Goal: Transaction & Acquisition: Purchase product/service

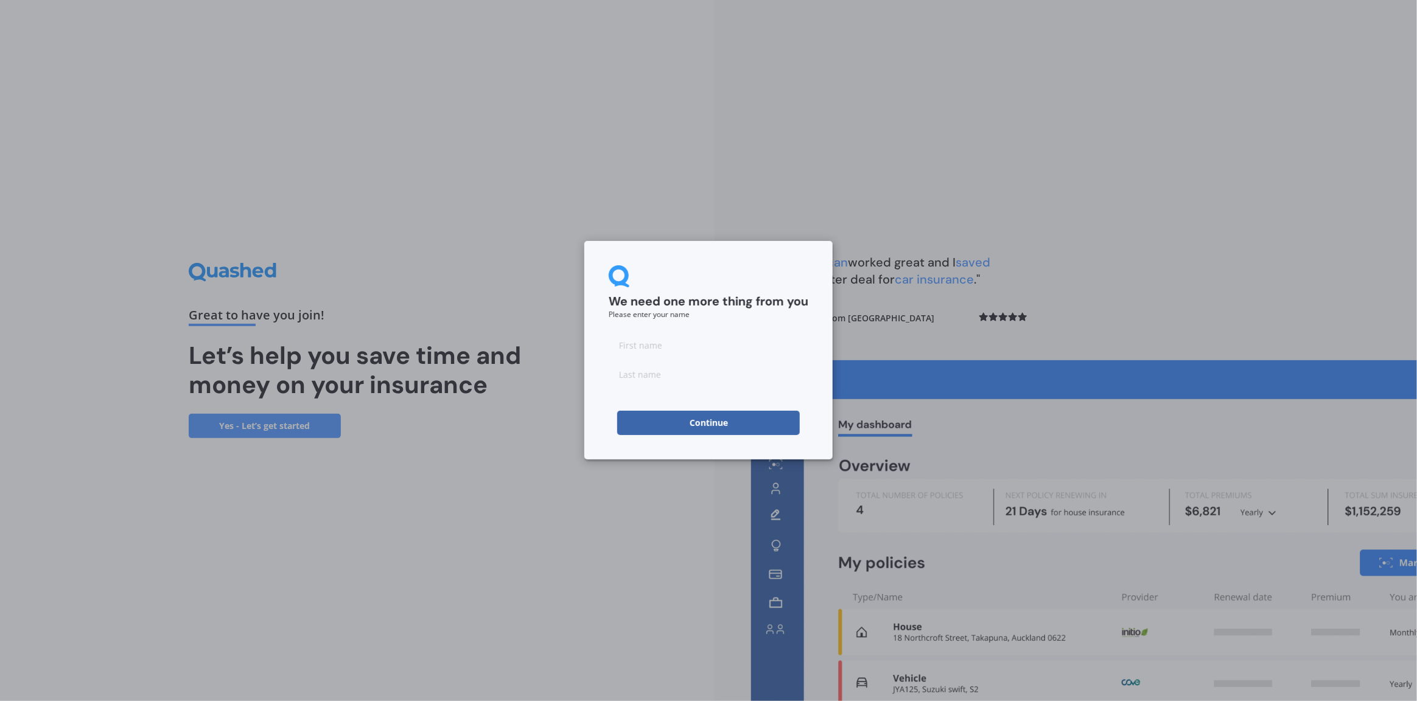
click at [650, 345] on input at bounding box center [709, 345] width 200 height 24
type input "[PERSON_NAME]"
click at [639, 373] on input at bounding box center [709, 374] width 200 height 24
type input "Rencen"
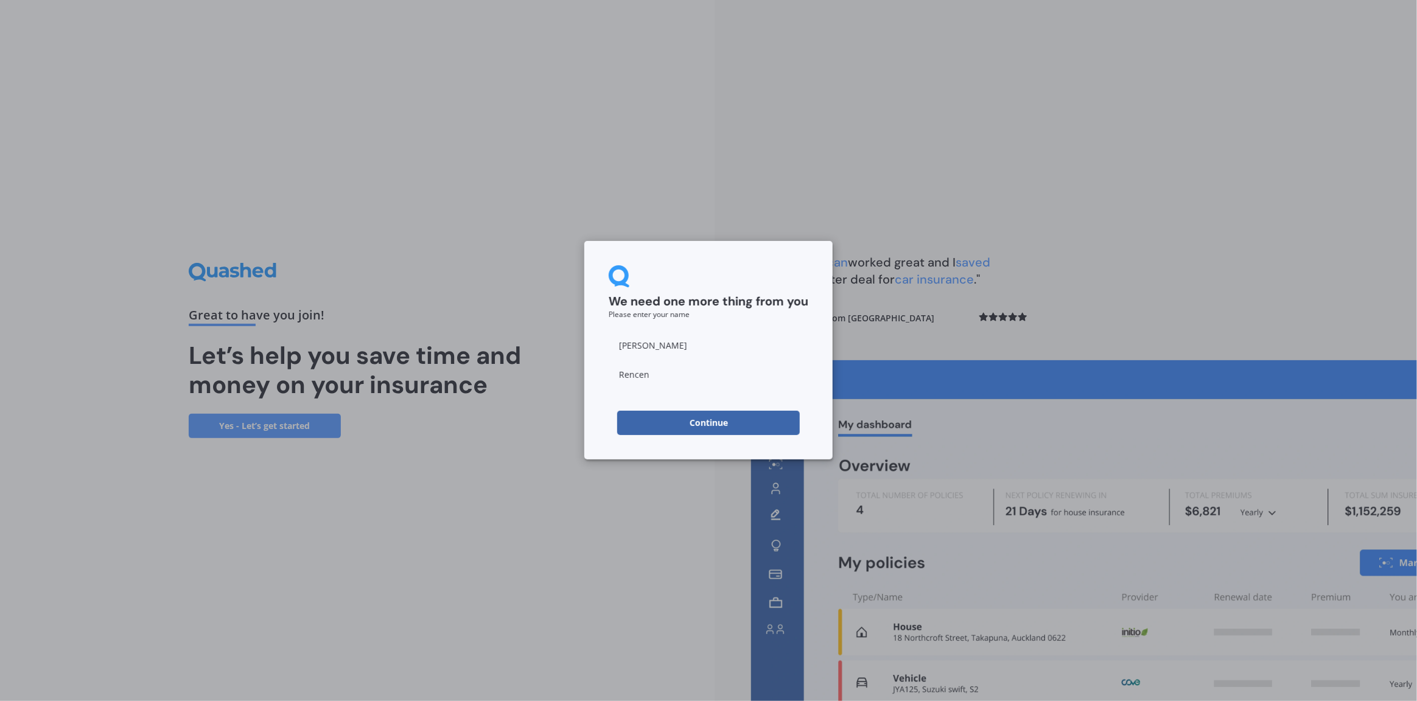
click at [642, 417] on button "Continue" at bounding box center [708, 423] width 183 height 24
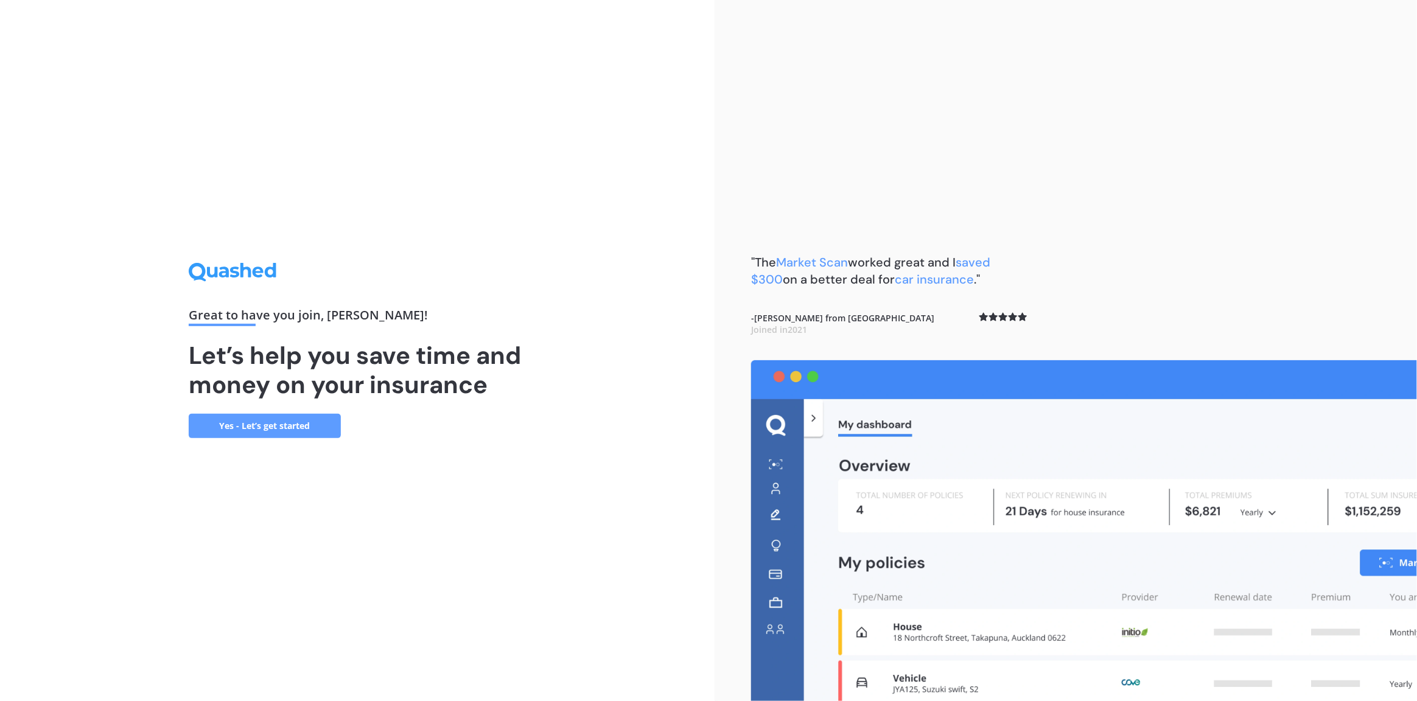
click at [641, 262] on div "Great to have you join , [PERSON_NAME] ! Let’s help you save time and money on …" at bounding box center [357, 350] width 715 height 701
click at [300, 425] on link "Yes - Let’s get started" at bounding box center [265, 426] width 152 height 24
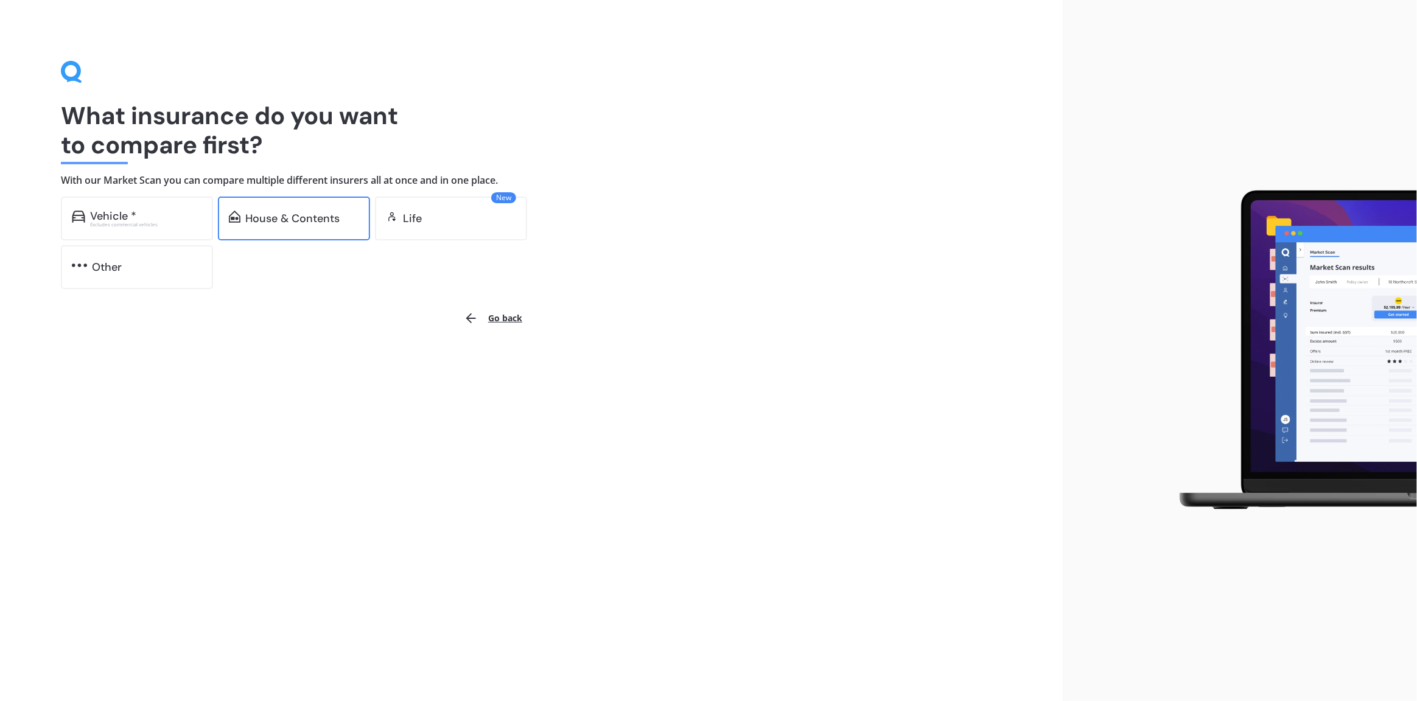
click at [300, 222] on div "House & Contents" at bounding box center [292, 218] width 94 height 12
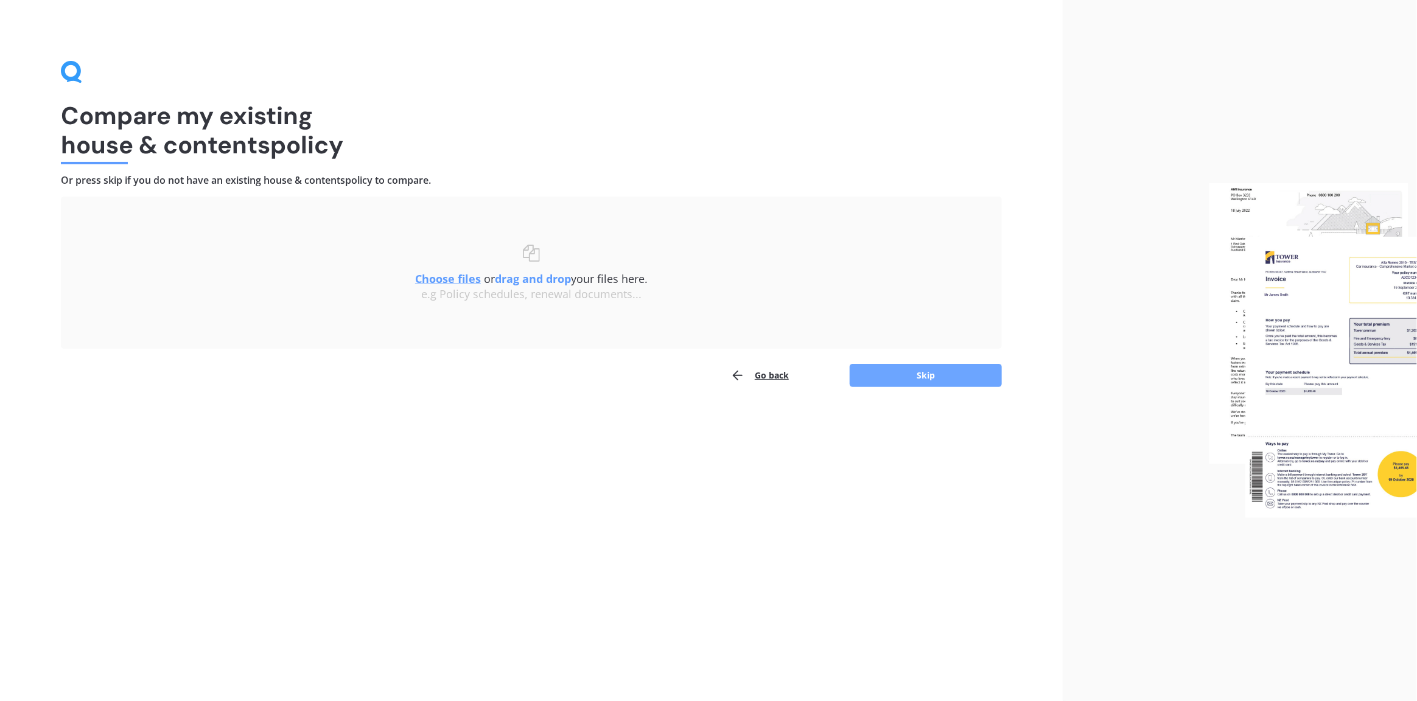
click at [914, 374] on button "Skip" at bounding box center [926, 375] width 152 height 23
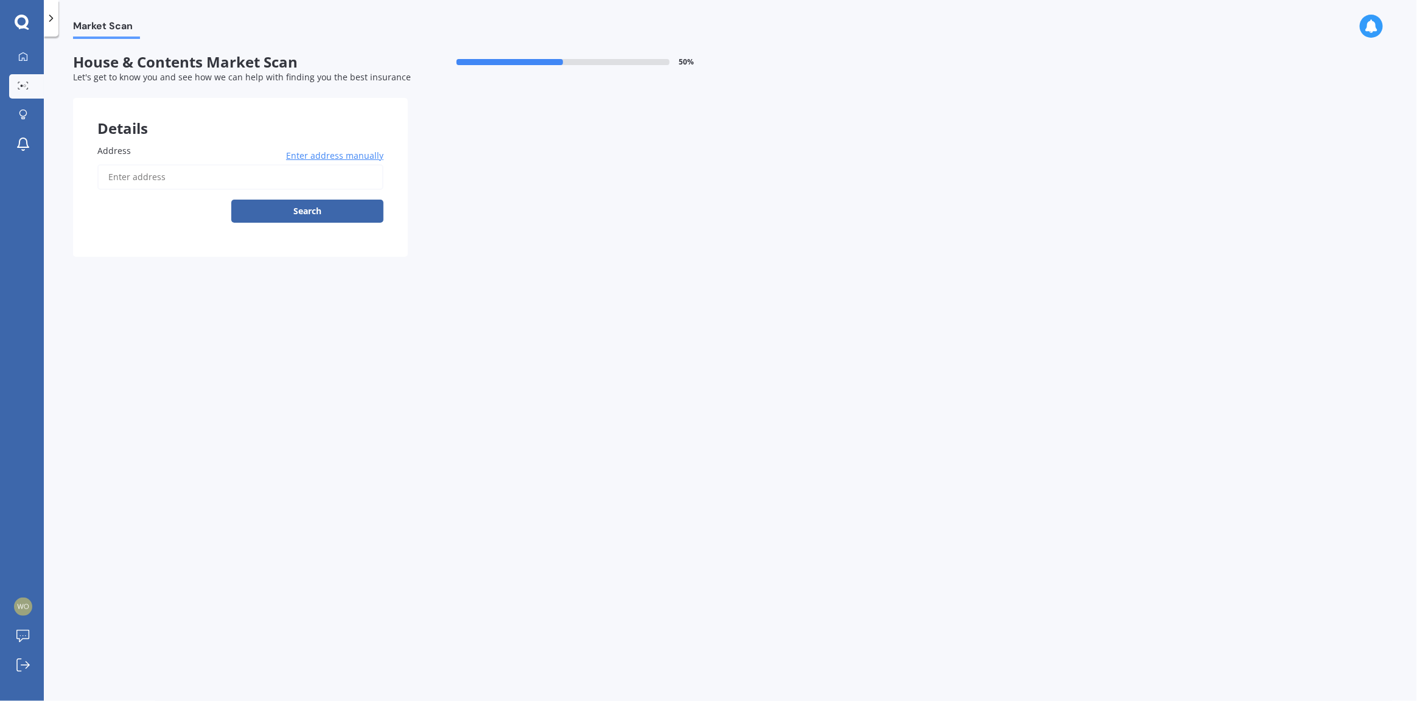
click at [134, 176] on input "Address" at bounding box center [240, 177] width 286 height 26
type input "[STREET_ADDRESS]"
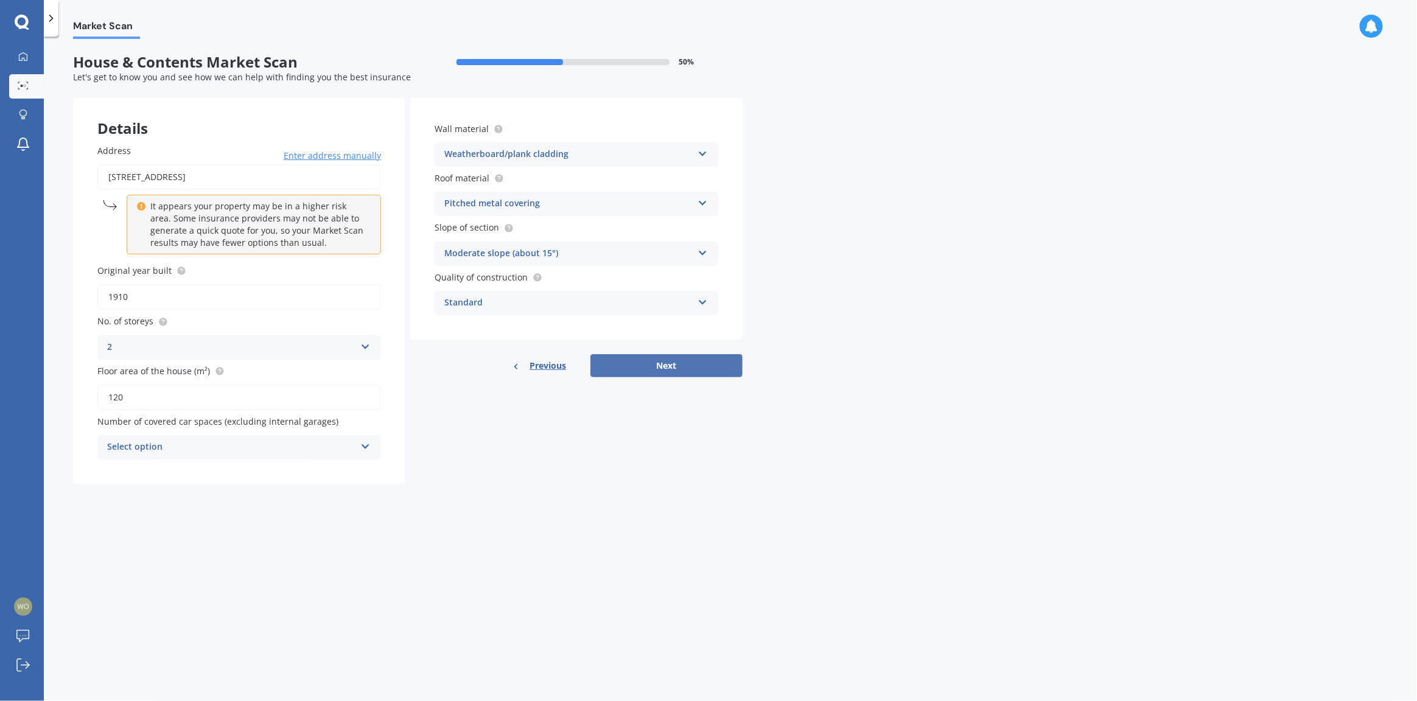
click at [689, 363] on button "Next" at bounding box center [667, 365] width 152 height 23
click at [368, 449] on icon at bounding box center [365, 445] width 10 height 9
click at [141, 468] on div "0" at bounding box center [239, 471] width 281 height 22
click at [676, 366] on button "Next" at bounding box center [667, 365] width 152 height 23
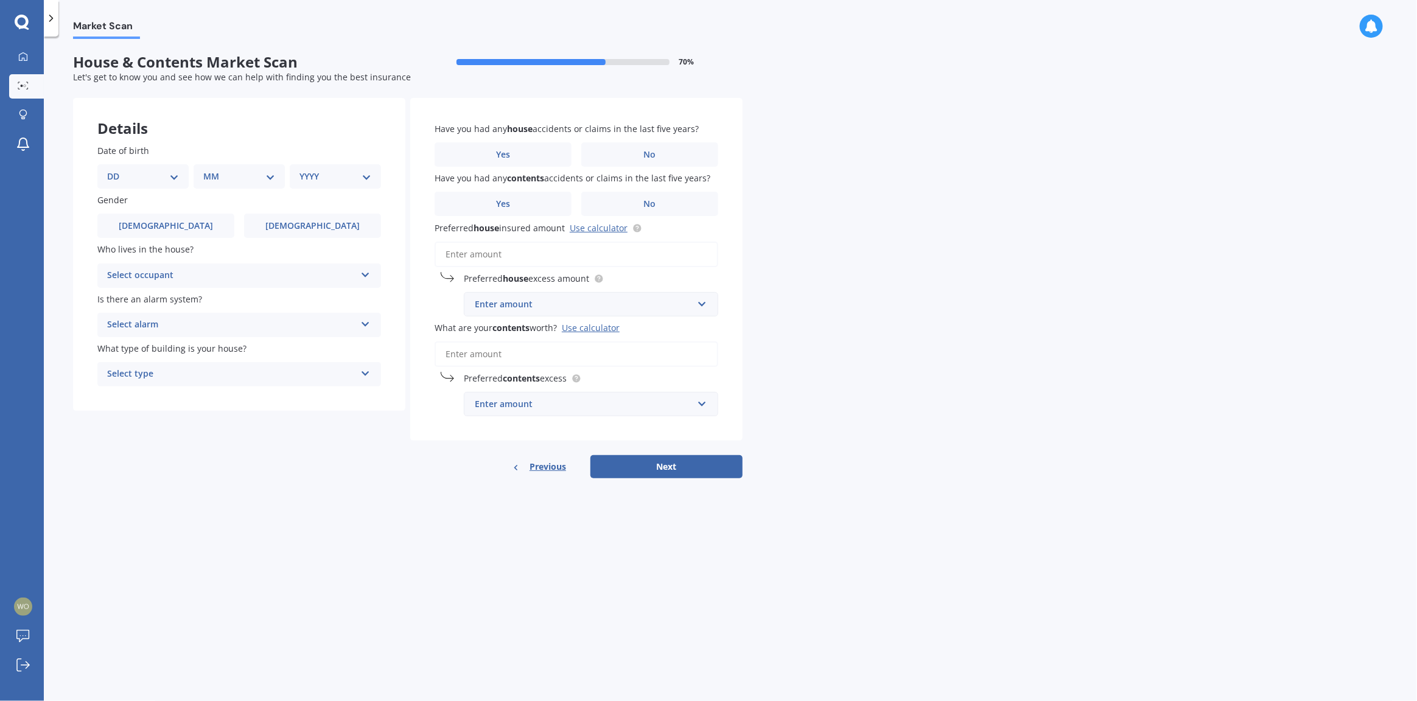
click at [175, 181] on select "DD 01 02 03 04 05 06 07 08 09 10 11 12 13 14 15 16 17 18 19 20 21 22 23 24 25 2…" at bounding box center [143, 176] width 72 height 13
select select "04"
click at [116, 170] on select "DD 01 02 03 04 05 06 07 08 09 10 11 12 13 14 15 16 17 18 19 20 21 22 23 24 25 2…" at bounding box center [143, 176] width 72 height 13
click at [270, 178] on select "MM 01 02 03 04 05 06 07 08 09 10 11 12" at bounding box center [241, 176] width 67 height 13
select select "04"
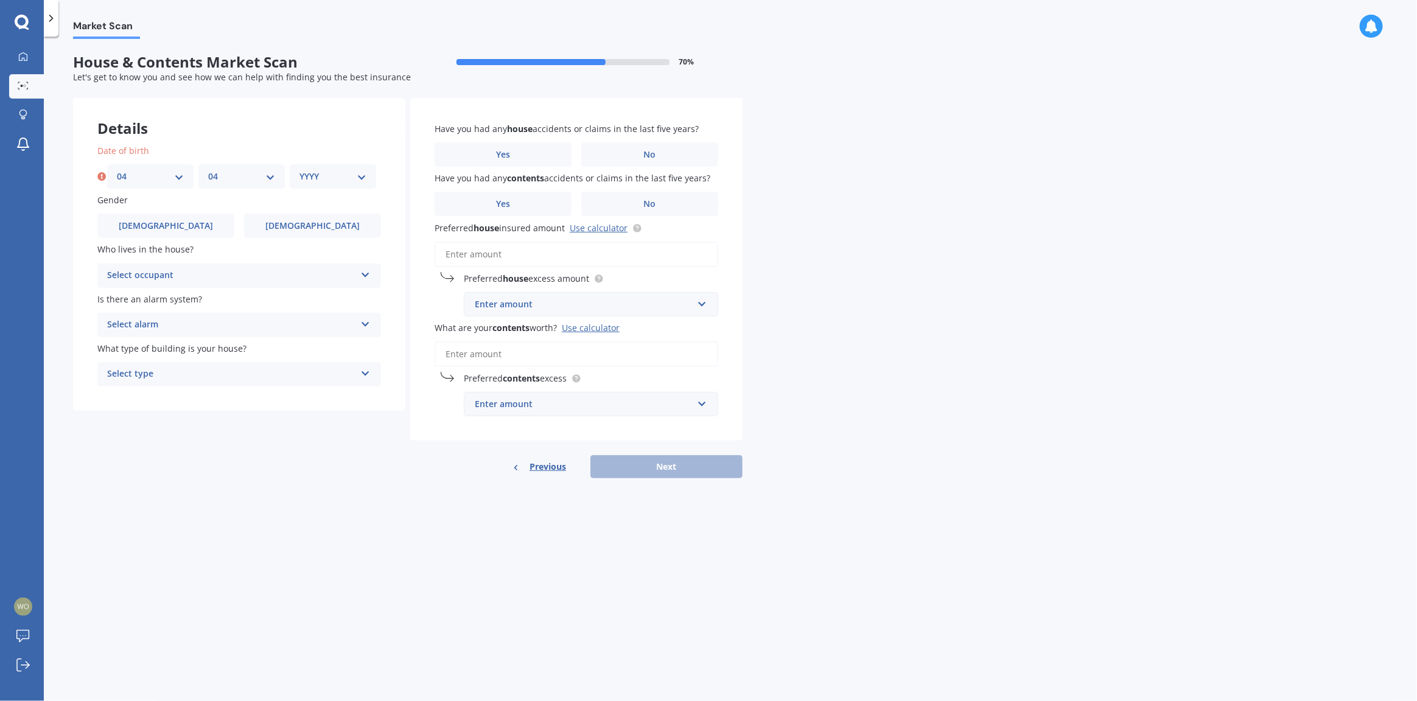
click at [208, 170] on select "MM 01 02 03 04 05 06 07 08 09 10 11 12" at bounding box center [241, 176] width 67 height 13
click at [360, 181] on select "YYYY 2009 2008 2007 2006 2005 2004 2003 2002 2001 2000 1999 1998 1997 1996 1995…" at bounding box center [333, 176] width 67 height 13
select select "1956"
click at [300, 170] on select "YYYY 2009 2008 2007 2006 2005 2004 2003 2002 2001 2000 1999 1998 1997 1996 1995…" at bounding box center [333, 176] width 67 height 13
click at [191, 228] on label "[DEMOGRAPHIC_DATA]" at bounding box center [165, 226] width 137 height 24
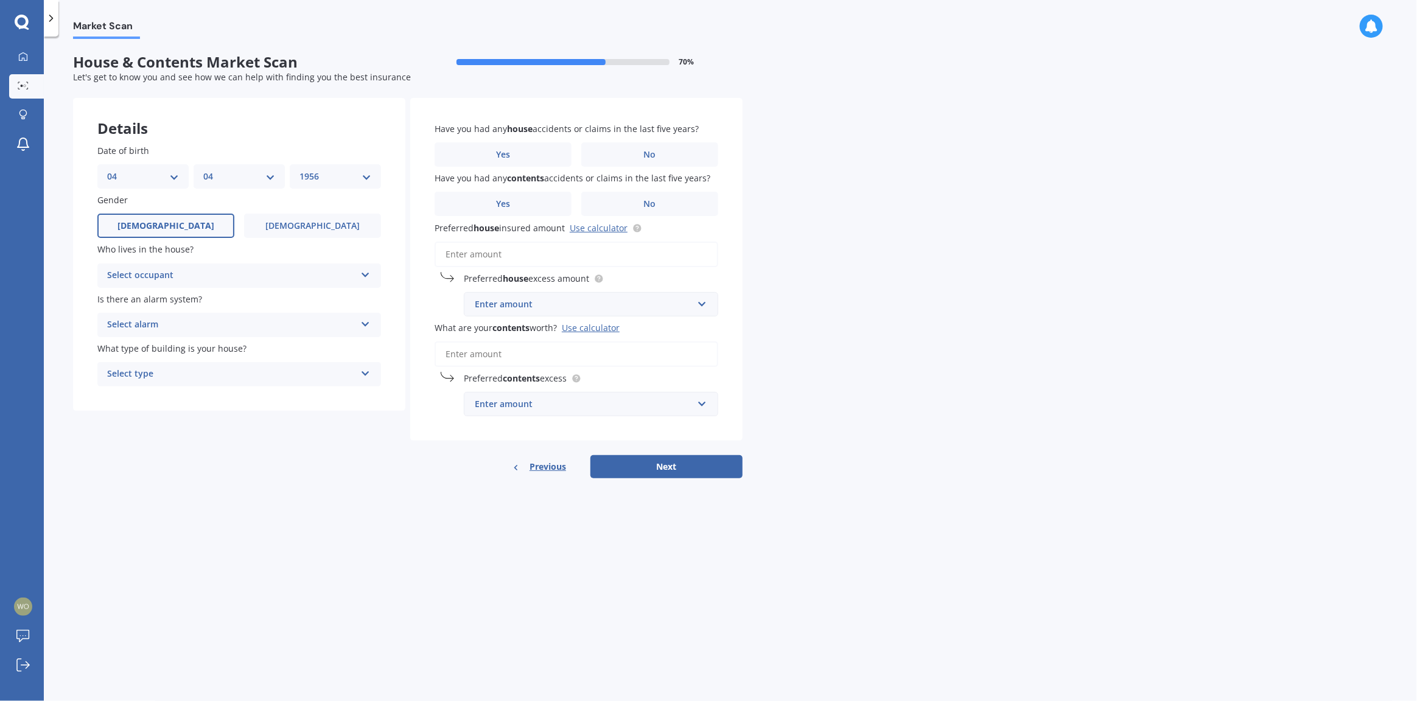
click at [0, 0] on input "[DEMOGRAPHIC_DATA]" at bounding box center [0, 0] width 0 height 0
click at [364, 277] on icon at bounding box center [365, 272] width 10 height 9
click at [138, 301] on div "Owner" at bounding box center [239, 300] width 282 height 22
click at [367, 326] on icon at bounding box center [365, 322] width 10 height 9
click at [121, 394] on div "No" at bounding box center [239, 393] width 282 height 22
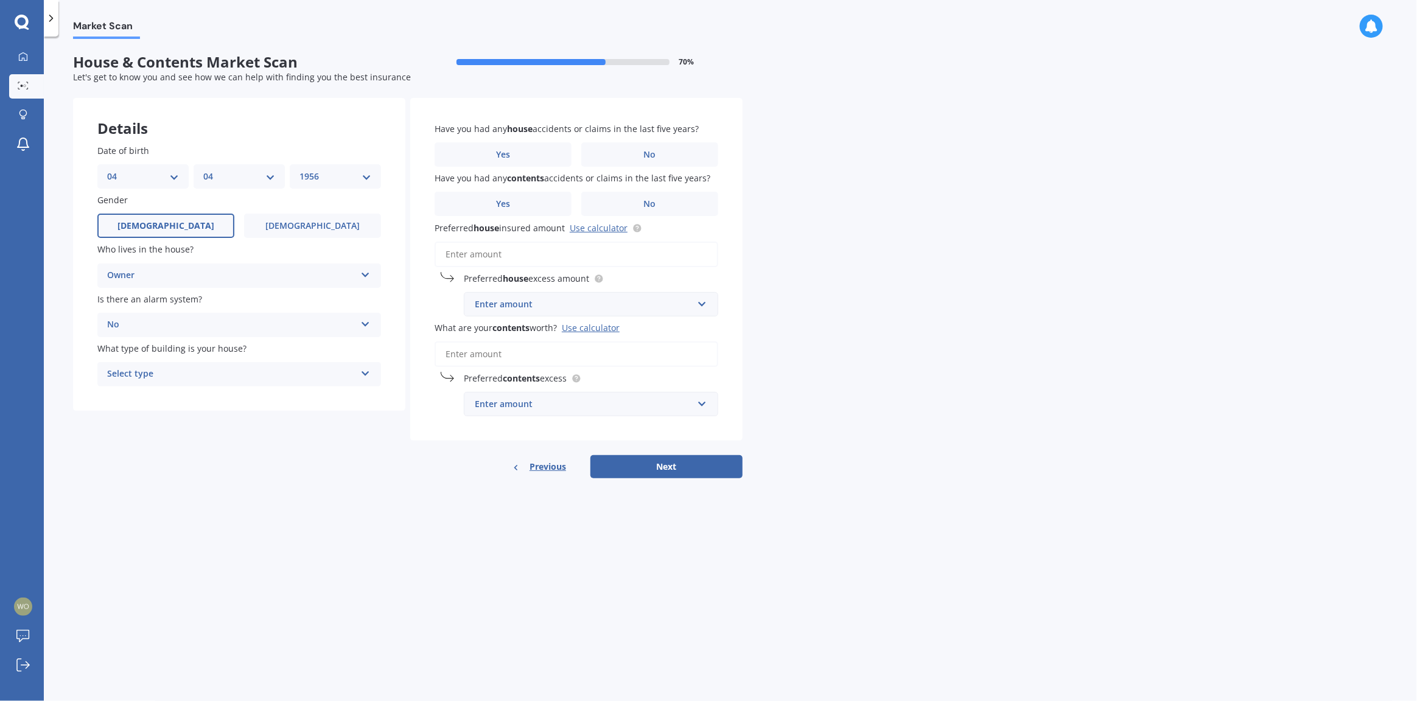
click at [364, 374] on icon at bounding box center [365, 371] width 10 height 9
click at [174, 398] on div "Freestanding" at bounding box center [239, 398] width 282 height 22
click at [660, 201] on label "No" at bounding box center [649, 204] width 137 height 24
click at [0, 0] on input "No" at bounding box center [0, 0] width 0 height 0
click at [663, 156] on label "No" at bounding box center [649, 154] width 137 height 24
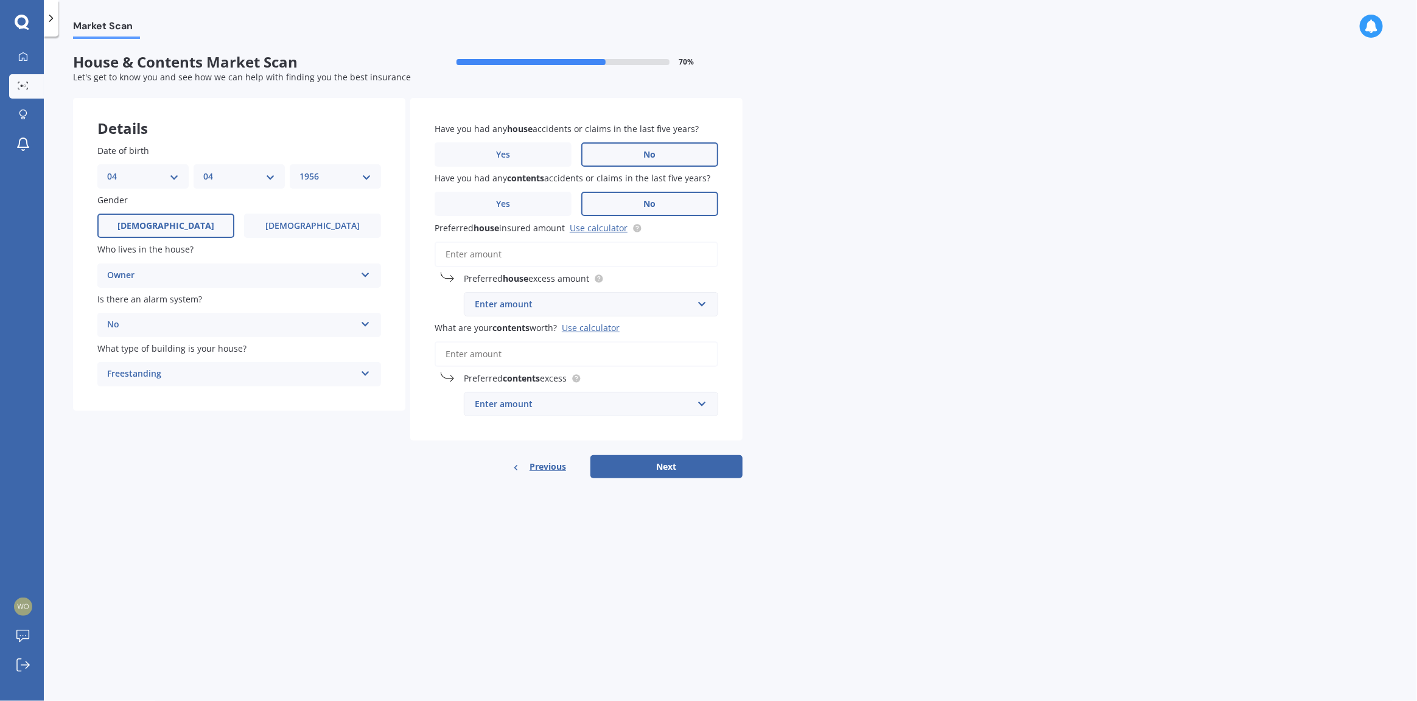
click at [0, 0] on input "No" at bounding box center [0, 0] width 0 height 0
click at [603, 228] on link "Use calculator" at bounding box center [599, 228] width 58 height 12
click at [705, 303] on input "text" at bounding box center [587, 304] width 244 height 23
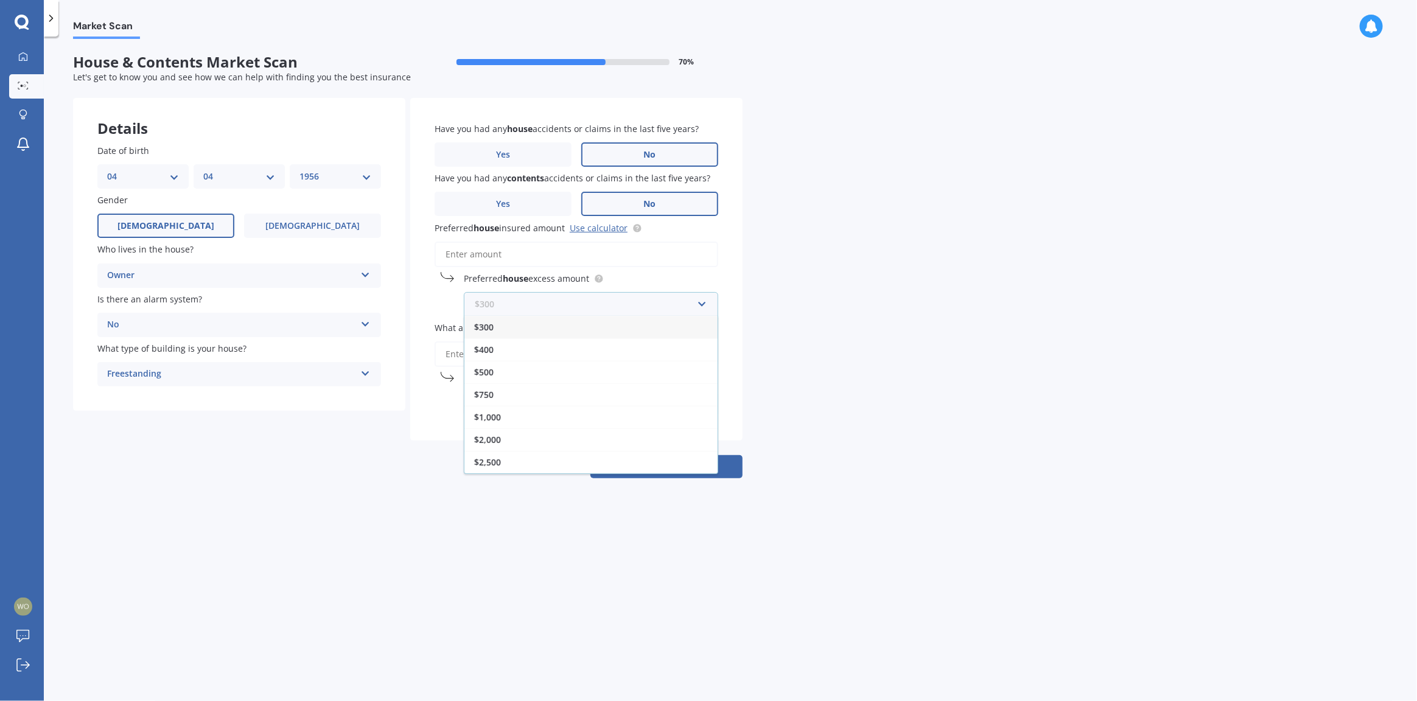
click at [705, 303] on input "text" at bounding box center [587, 304] width 244 height 23
click at [541, 253] on input "Preferred house insured amount Use calculator" at bounding box center [577, 255] width 284 height 26
click at [541, 252] on input "Preferred house insured amount Use calculator" at bounding box center [577, 255] width 284 height 26
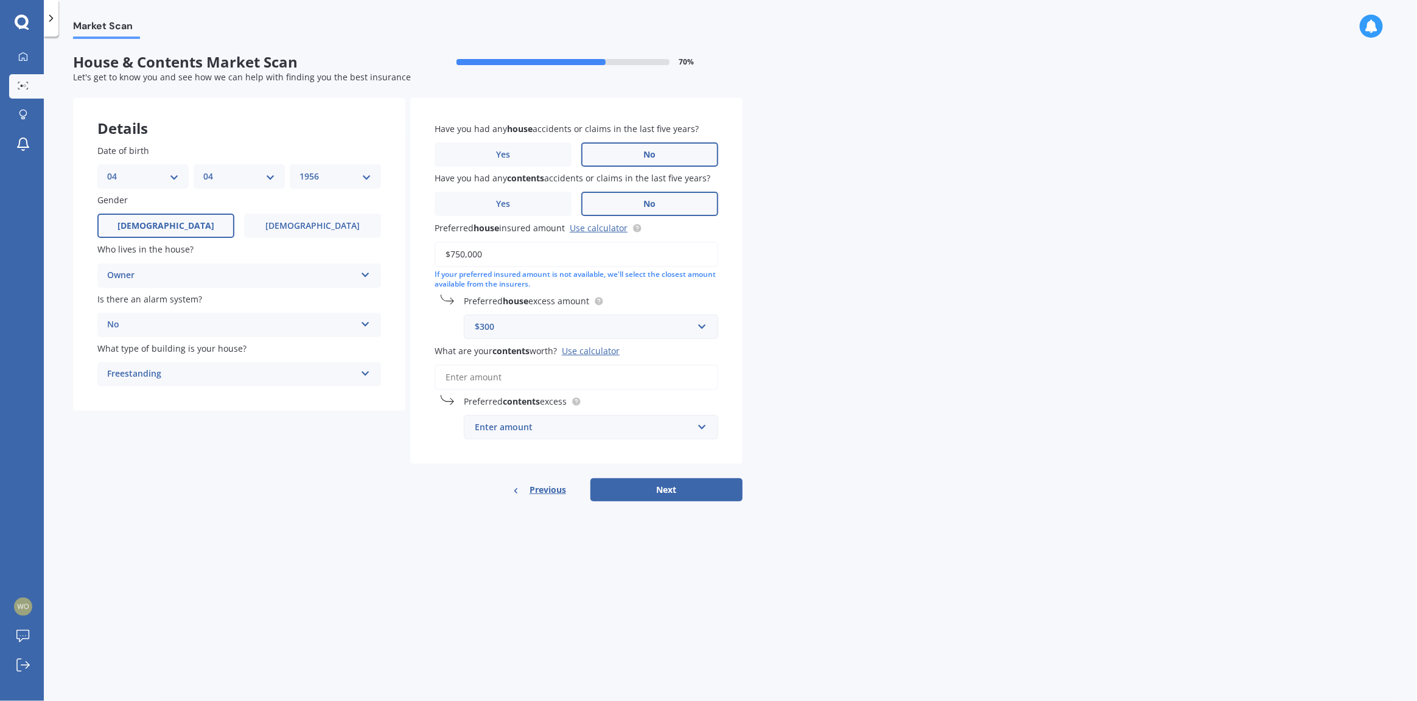
type input "$750,000"
click at [705, 325] on input "text" at bounding box center [587, 326] width 244 height 23
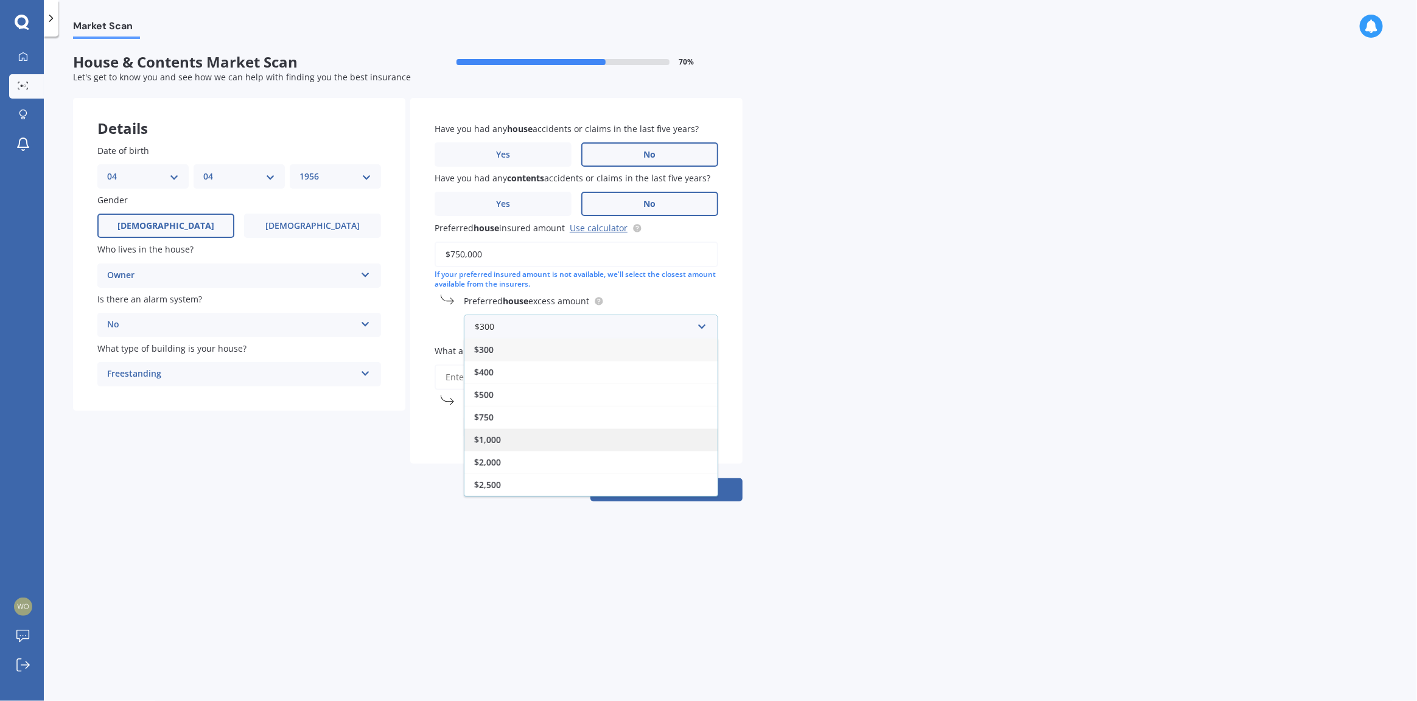
click at [491, 443] on span "$1,000" at bounding box center [487, 440] width 27 height 12
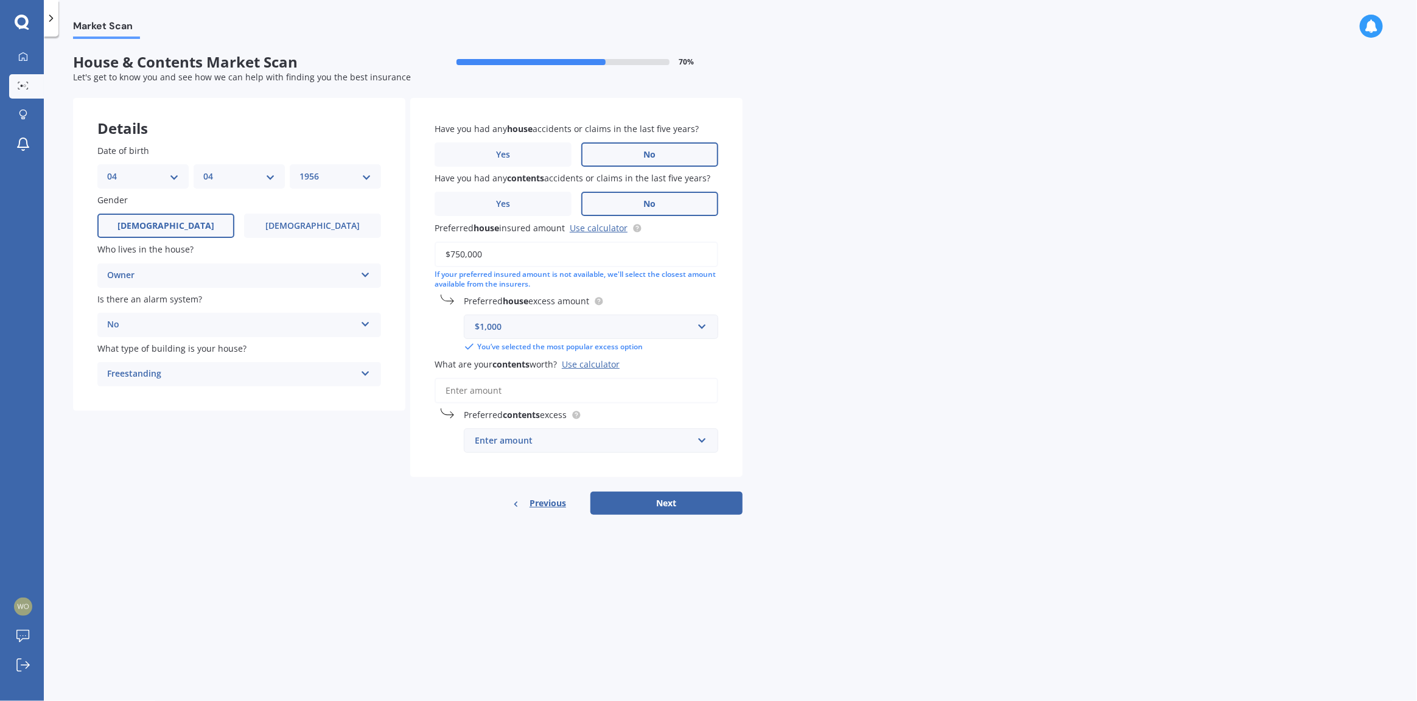
click at [523, 389] on input "What are your contents worth? Use calculator" at bounding box center [577, 391] width 284 height 26
click at [519, 391] on input "What are your contents worth? Use calculator" at bounding box center [577, 391] width 284 height 26
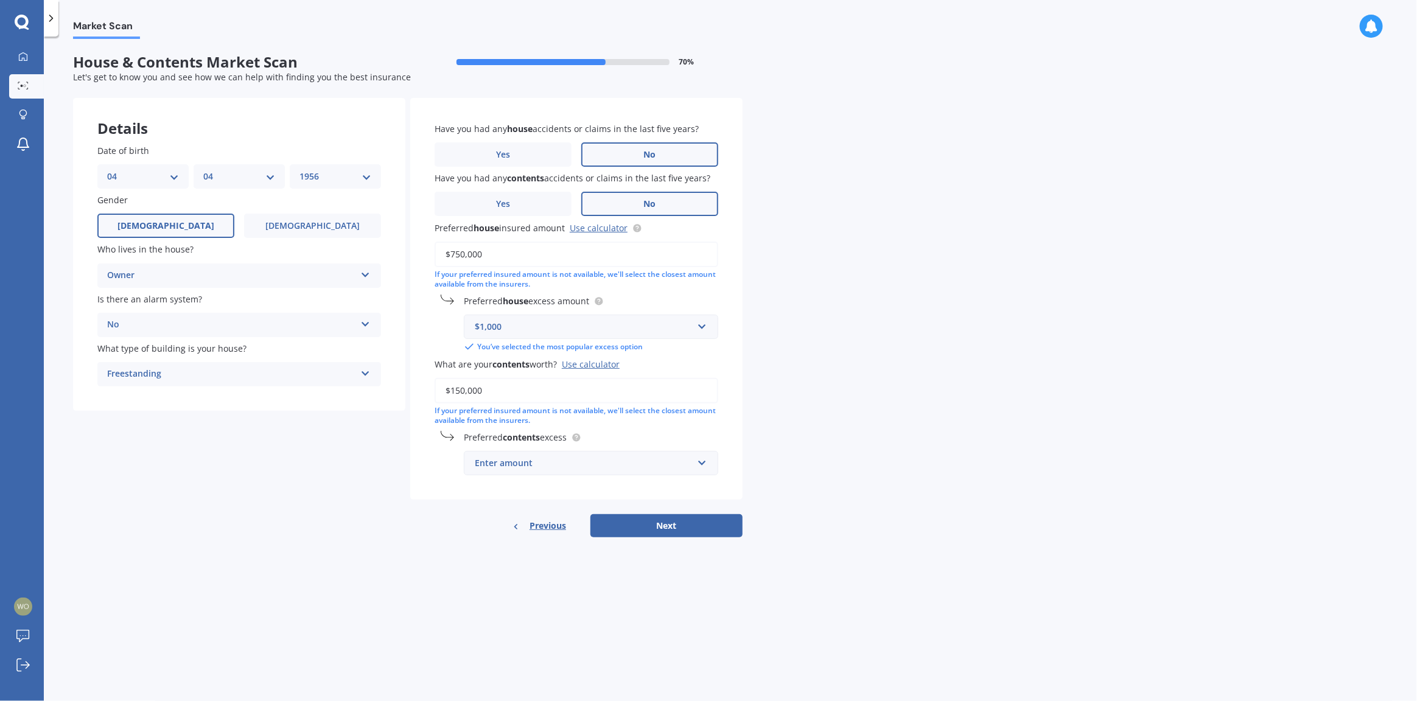
type input "$150,000"
click at [703, 464] on input "text" at bounding box center [587, 463] width 244 height 23
click at [485, 548] on span "$500" at bounding box center [483, 554] width 19 height 12
click at [485, 547] on form "House & Contents Market Scan 70 % Let's get to know you and see how we can help…" at bounding box center [408, 301] width 670 height 494
click at [665, 523] on button "Next" at bounding box center [667, 525] width 152 height 23
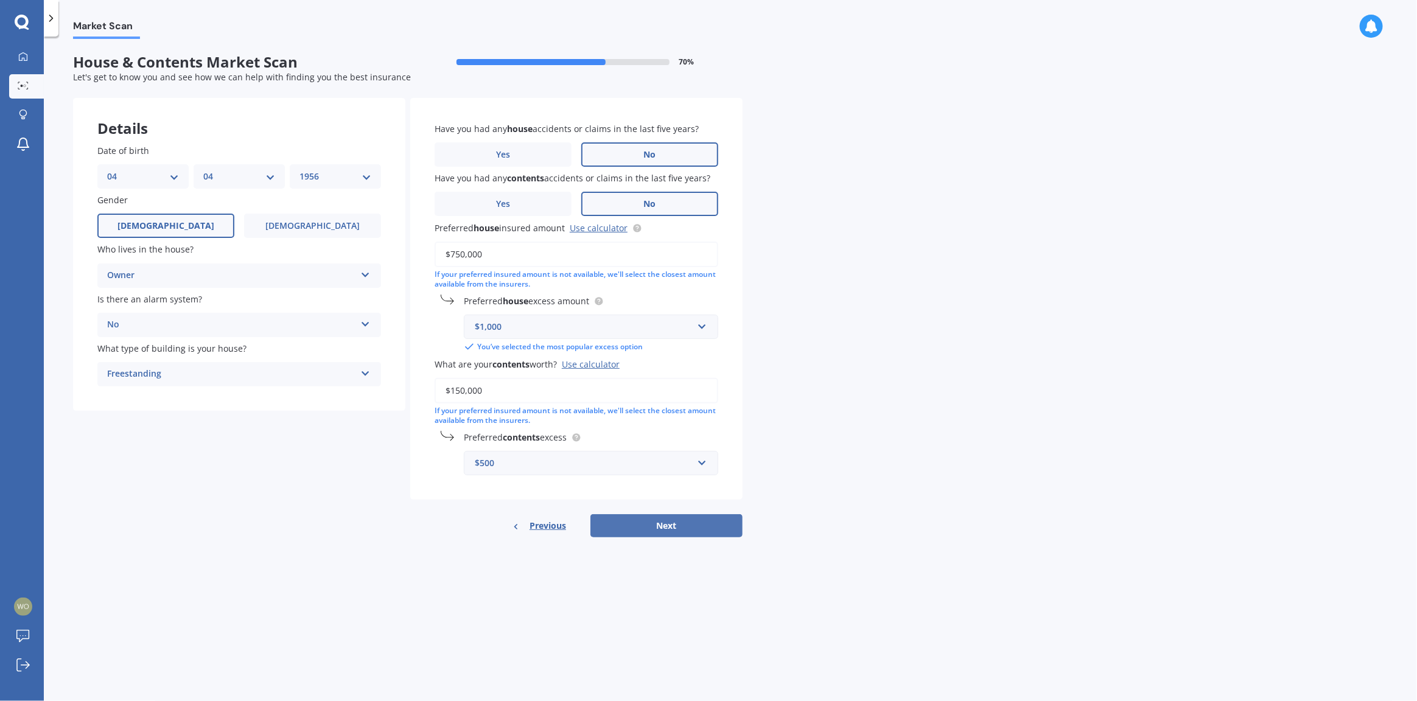
select select "04"
select select "1956"
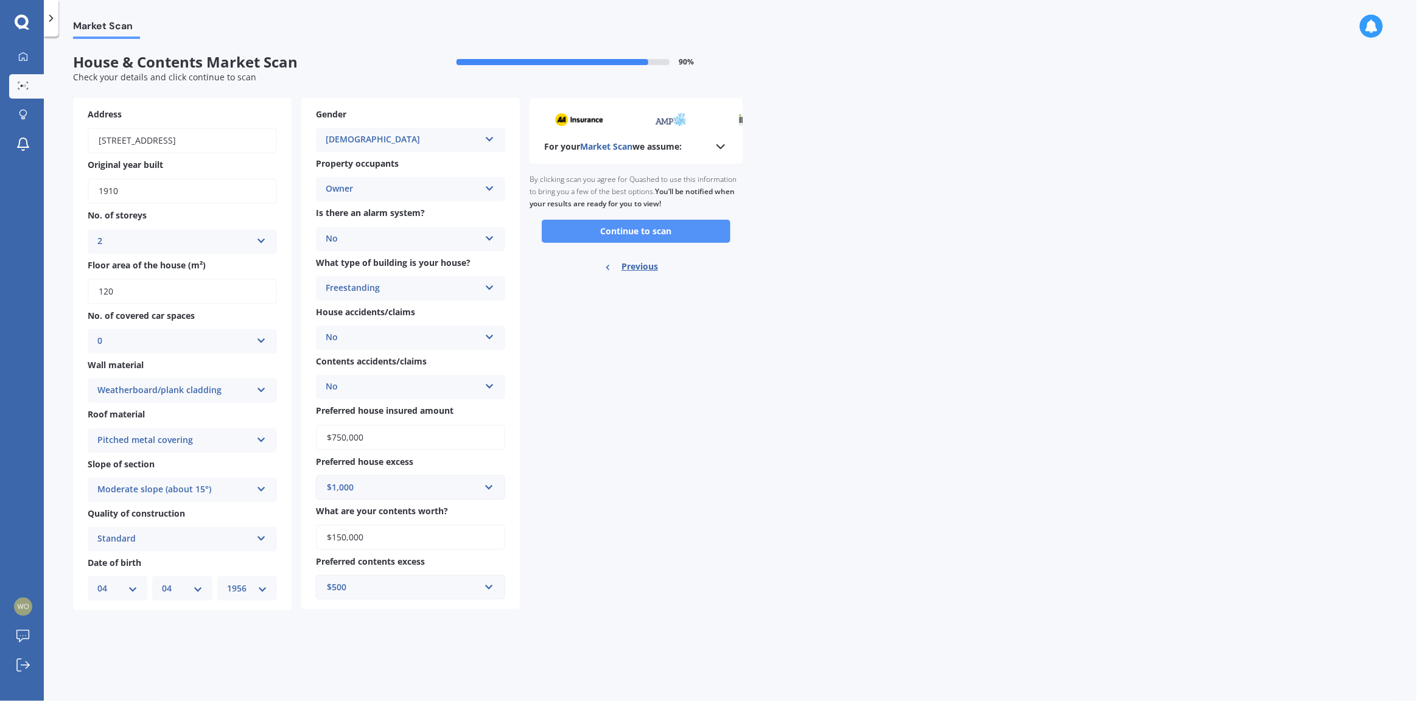
click at [668, 234] on button "Continue to scan" at bounding box center [636, 231] width 189 height 23
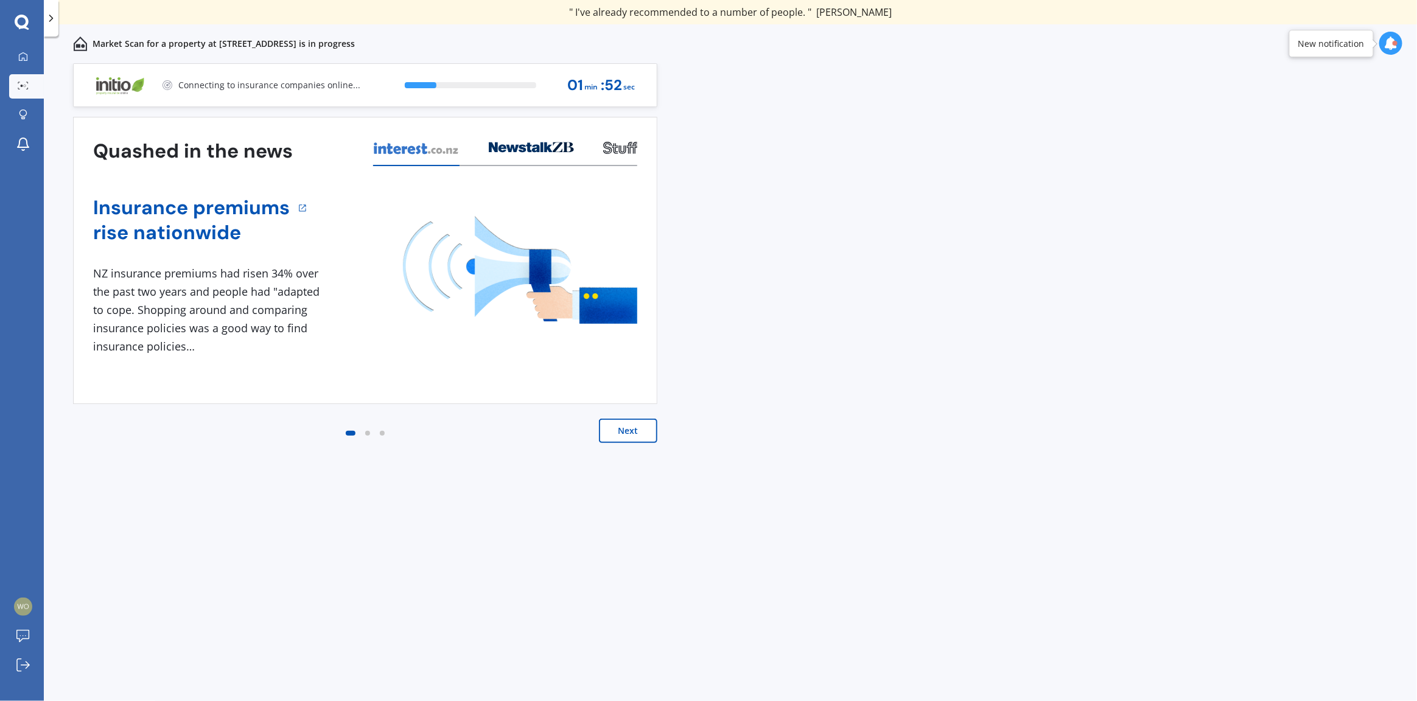
click at [636, 431] on button "Next" at bounding box center [628, 431] width 58 height 24
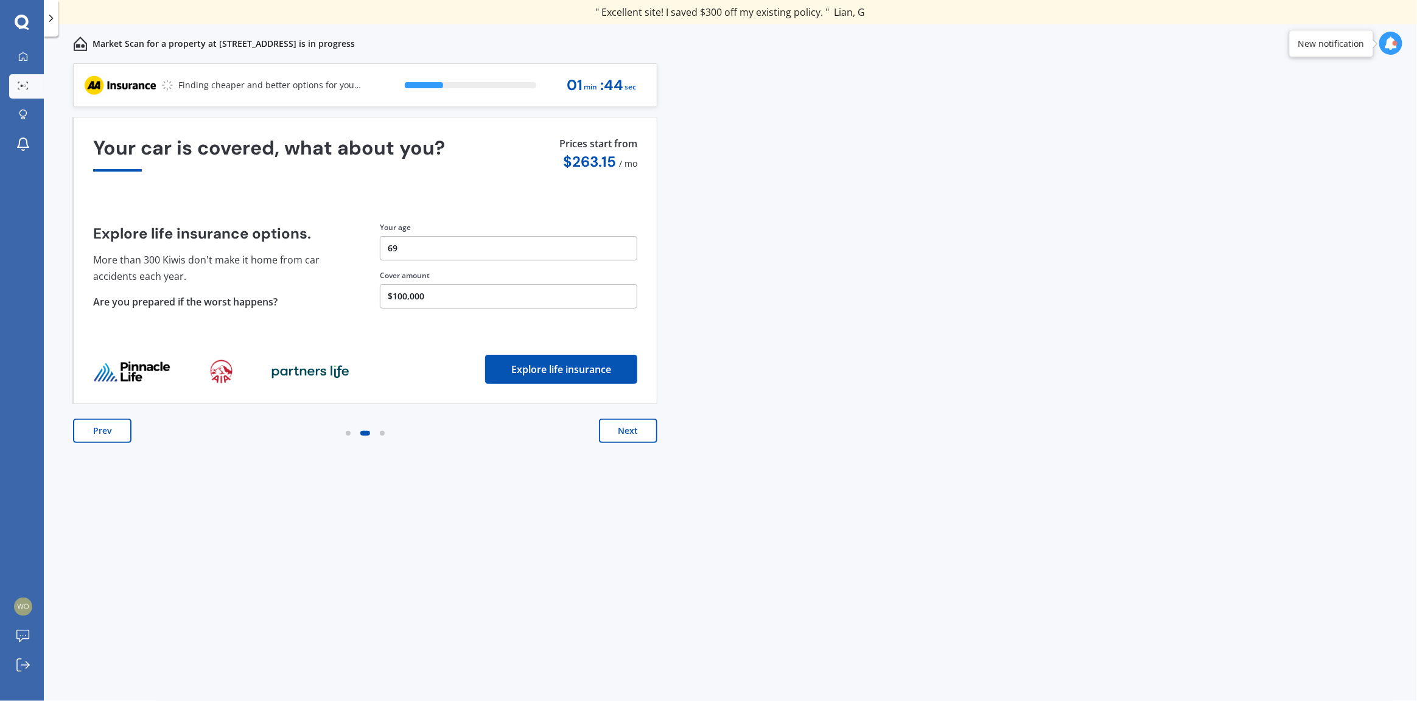
click at [630, 431] on button "Next" at bounding box center [628, 431] width 58 height 24
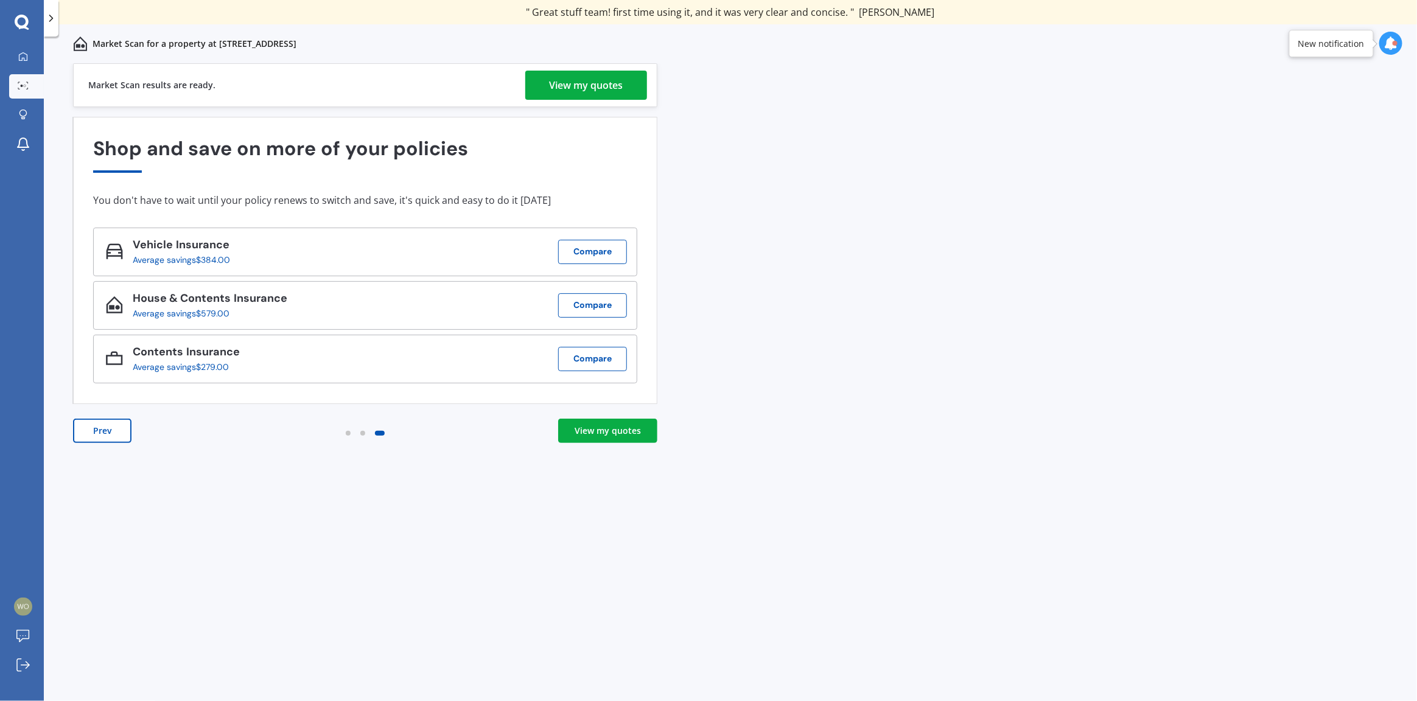
click at [588, 87] on div "View my quotes" at bounding box center [587, 85] width 74 height 29
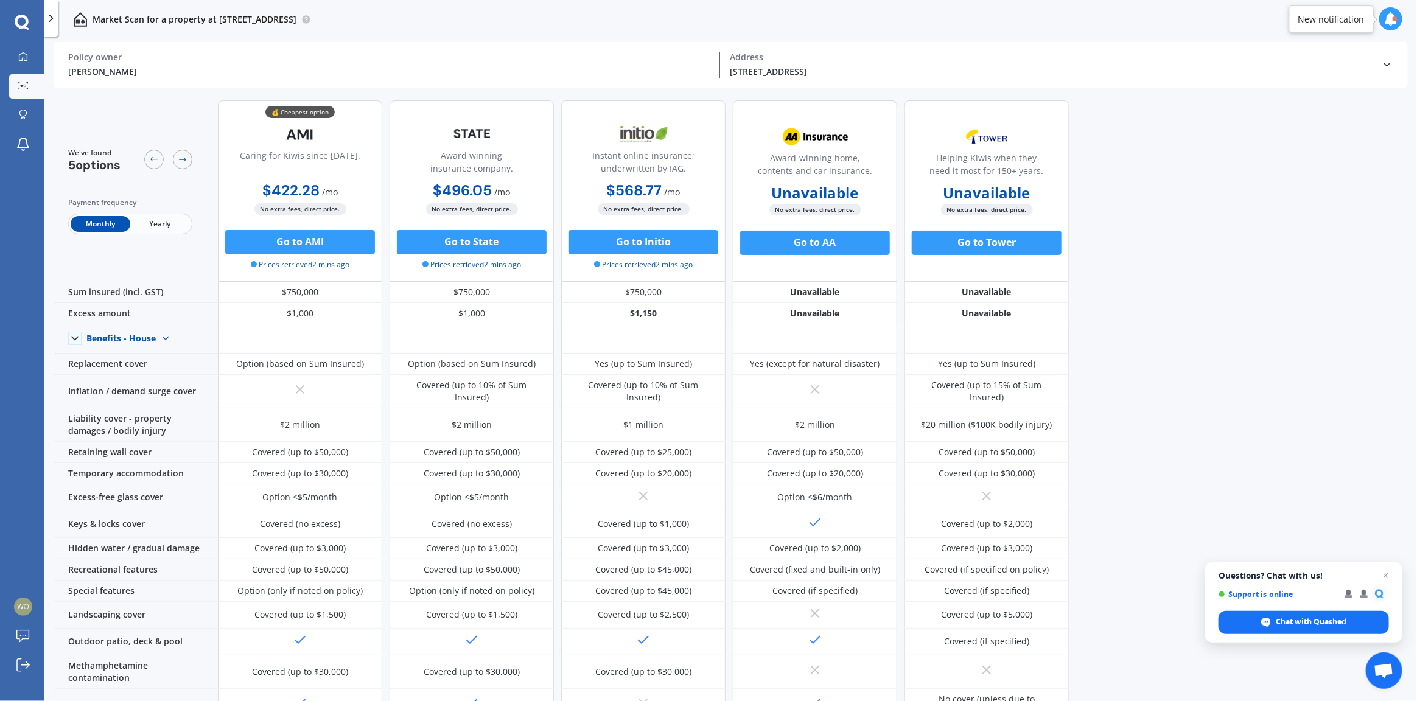
click at [167, 223] on span "Yearly" at bounding box center [160, 224] width 60 height 16
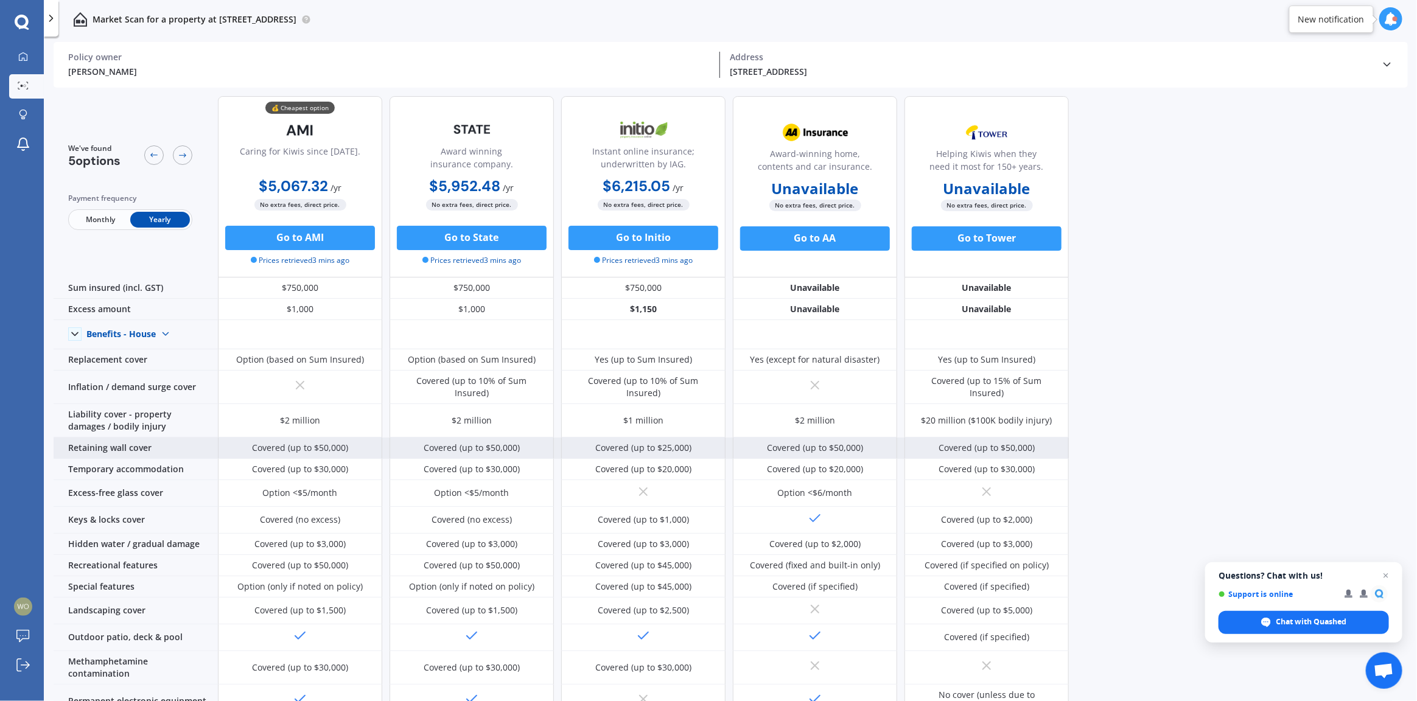
scroll to position [2, 0]
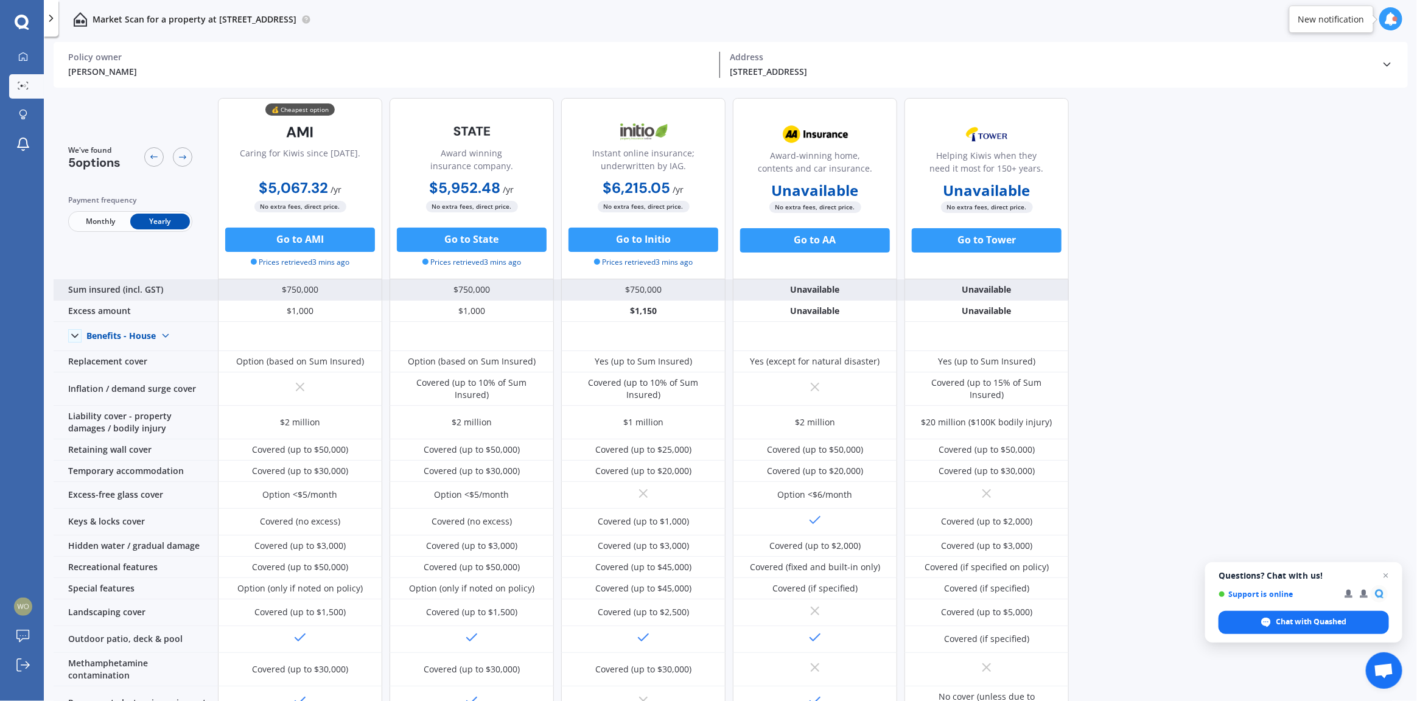
click at [322, 287] on div "$750,000" at bounding box center [300, 289] width 164 height 21
click at [166, 289] on div "Sum insured (incl. GST)" at bounding box center [136, 289] width 164 height 21
click at [289, 289] on div "$750,000" at bounding box center [300, 289] width 164 height 21
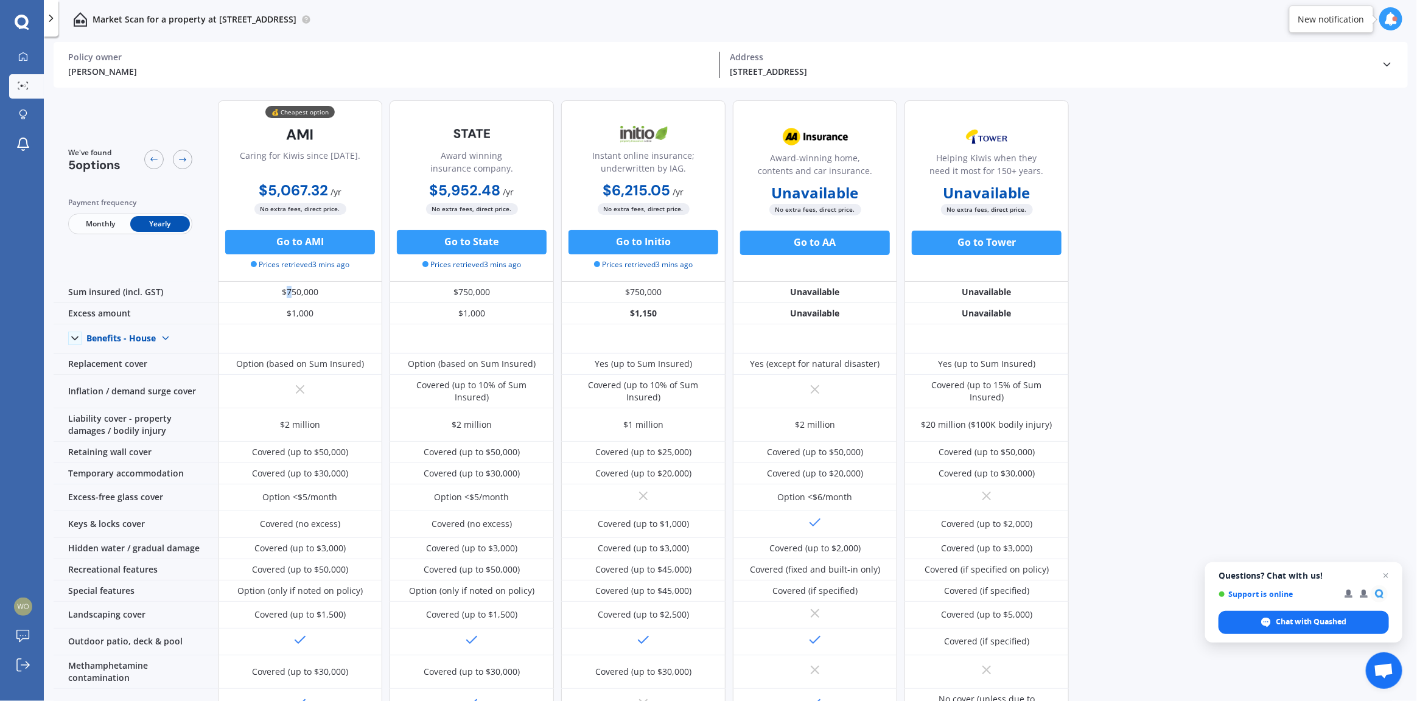
scroll to position [0, 0]
